Goal: Find specific page/section

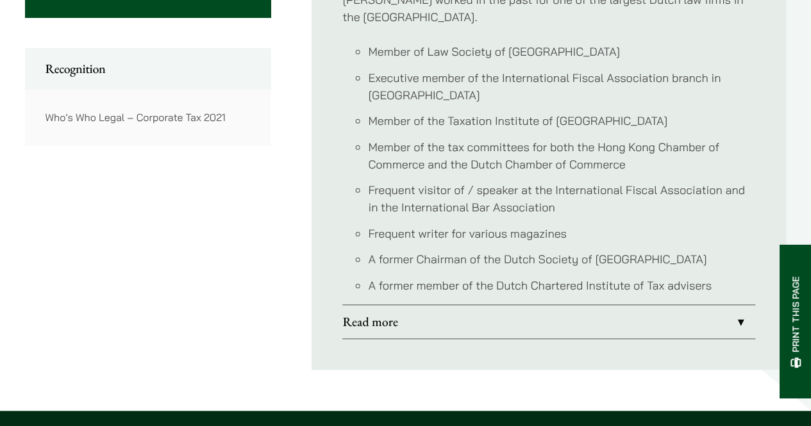
scroll to position [705, 0]
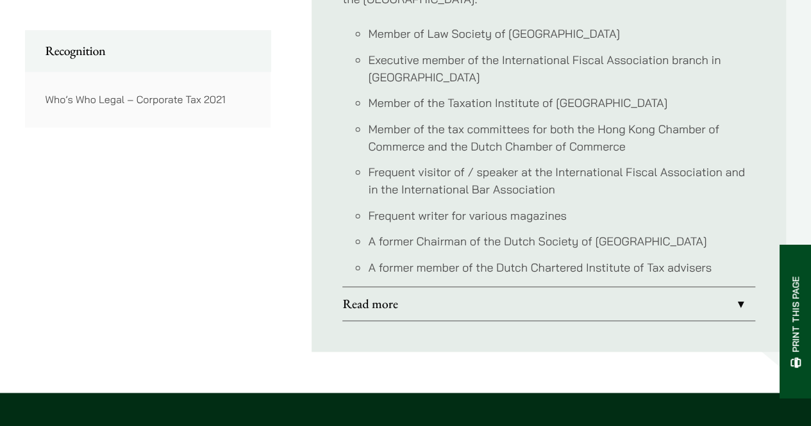
click at [361, 287] on link "Read more" at bounding box center [548, 303] width 413 height 33
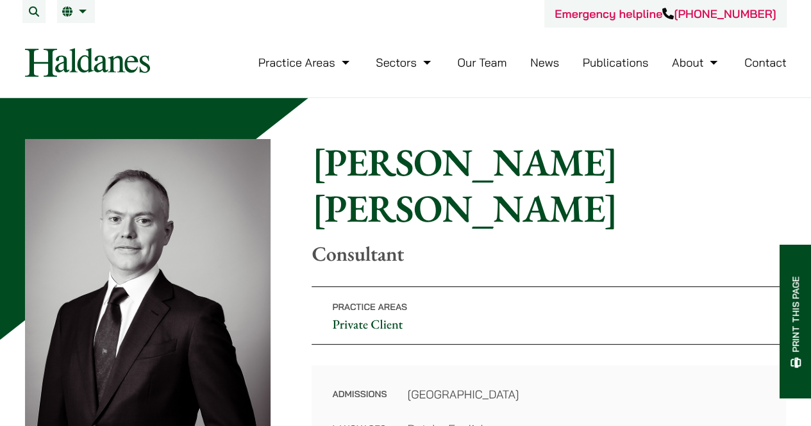
click at [488, 62] on link "Our Team" at bounding box center [481, 62] width 49 height 15
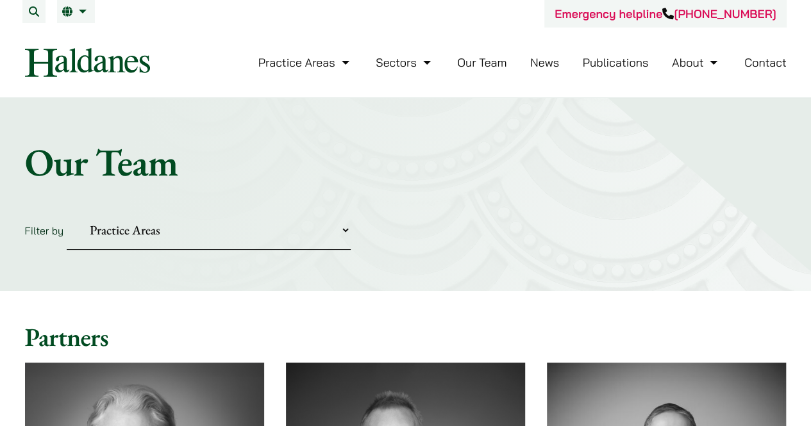
click at [493, 65] on link "Our Team" at bounding box center [481, 62] width 49 height 15
click at [343, 235] on select "Practice Areas Antitrust and Competition Civil Litigation & Dispute Resolution …" at bounding box center [209, 230] width 284 height 39
select select "corporate-commercial"
click at [67, 211] on select "Practice Areas Antitrust and Competition Civil Litigation & Dispute Resolution …" at bounding box center [209, 230] width 284 height 39
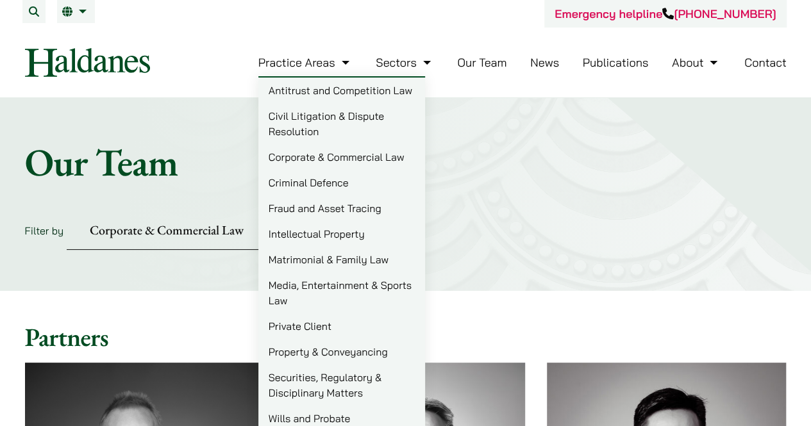
scroll to position [256, 0]
